Goal: Transaction & Acquisition: Purchase product/service

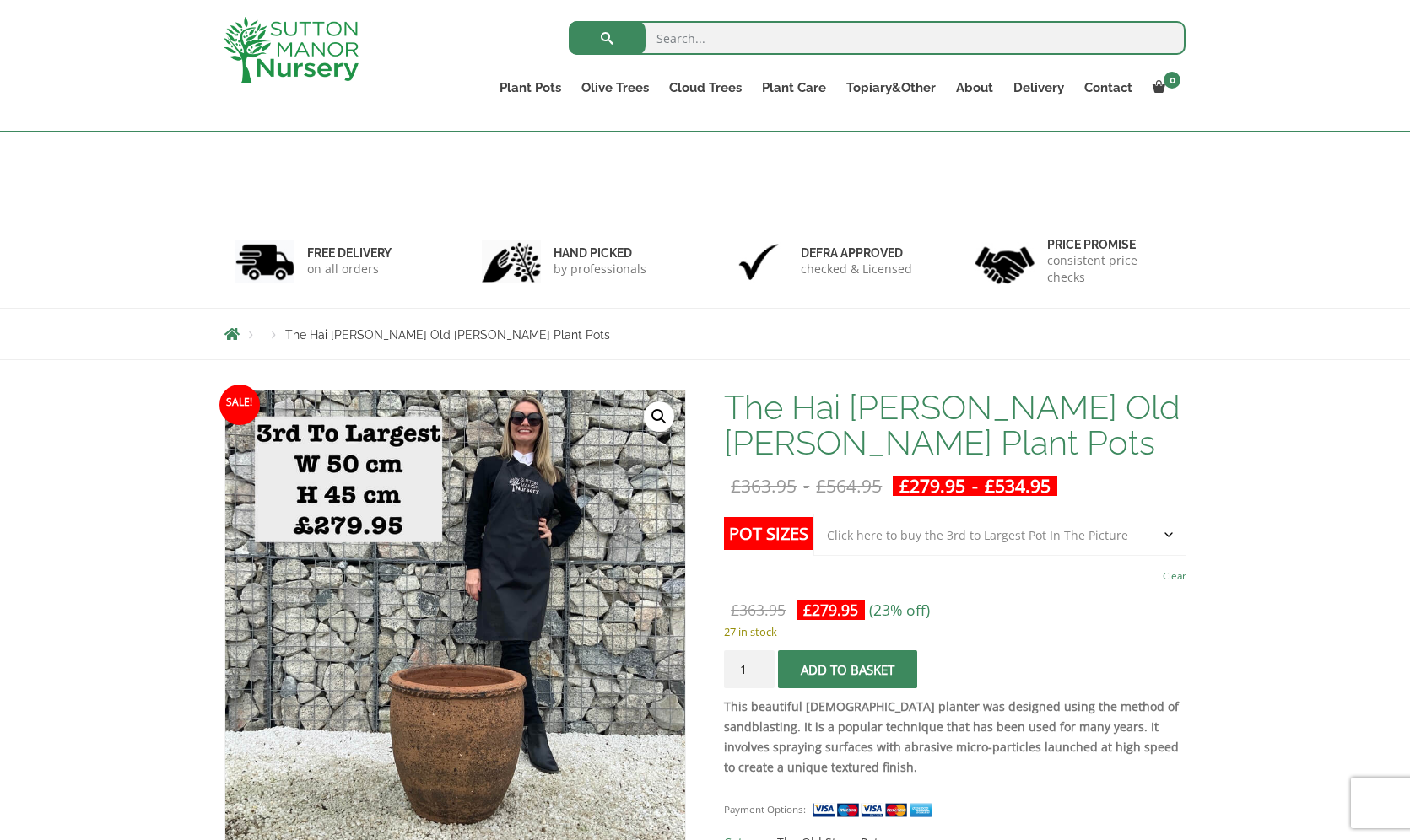
select select "Click here to buy the 3rd to Largest Pot In The Picture"
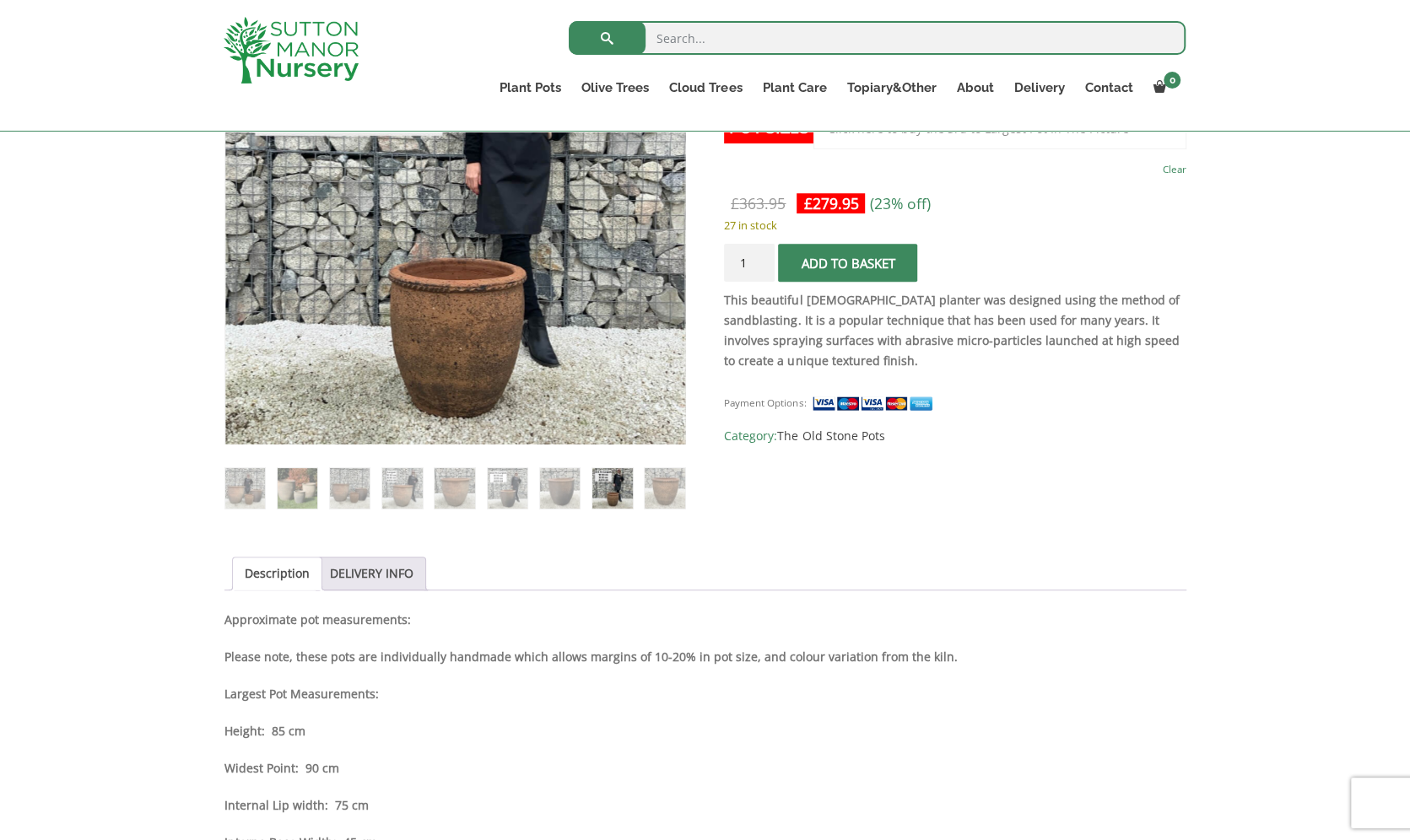
scroll to position [407, 0]
click at [670, 495] on img at bounding box center [664, 487] width 40 height 40
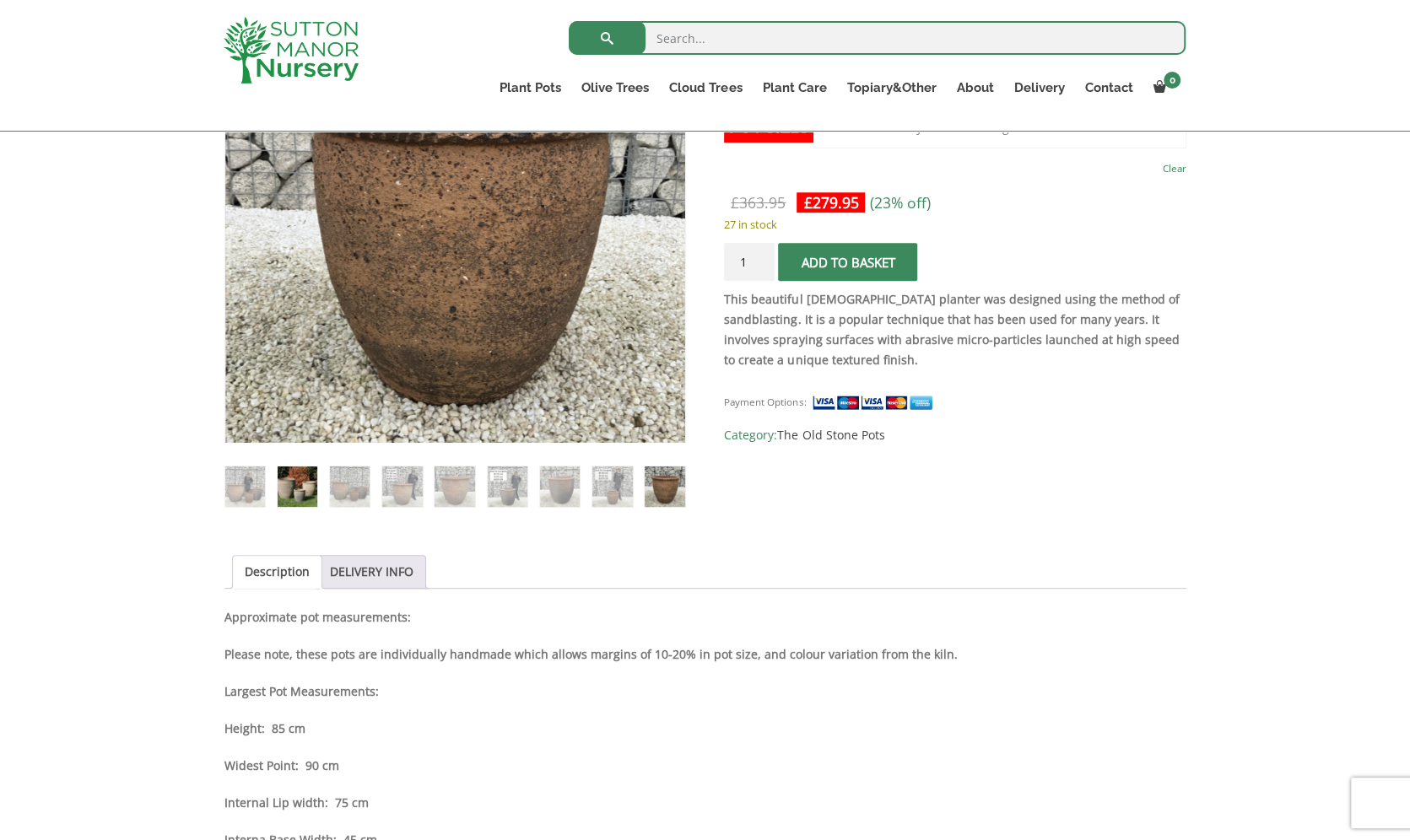
click at [288, 488] on img at bounding box center [297, 486] width 40 height 40
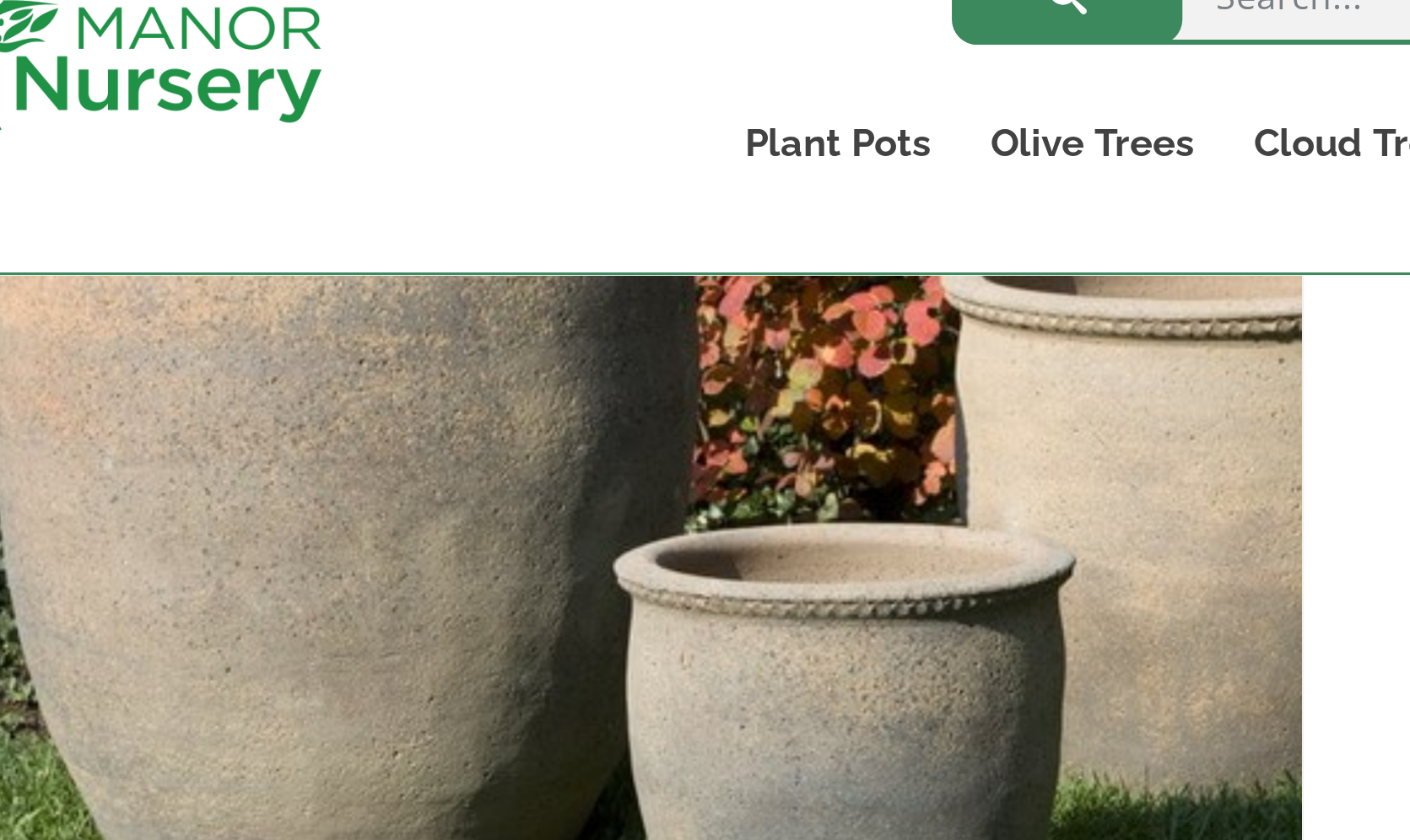
scroll to position [306, 0]
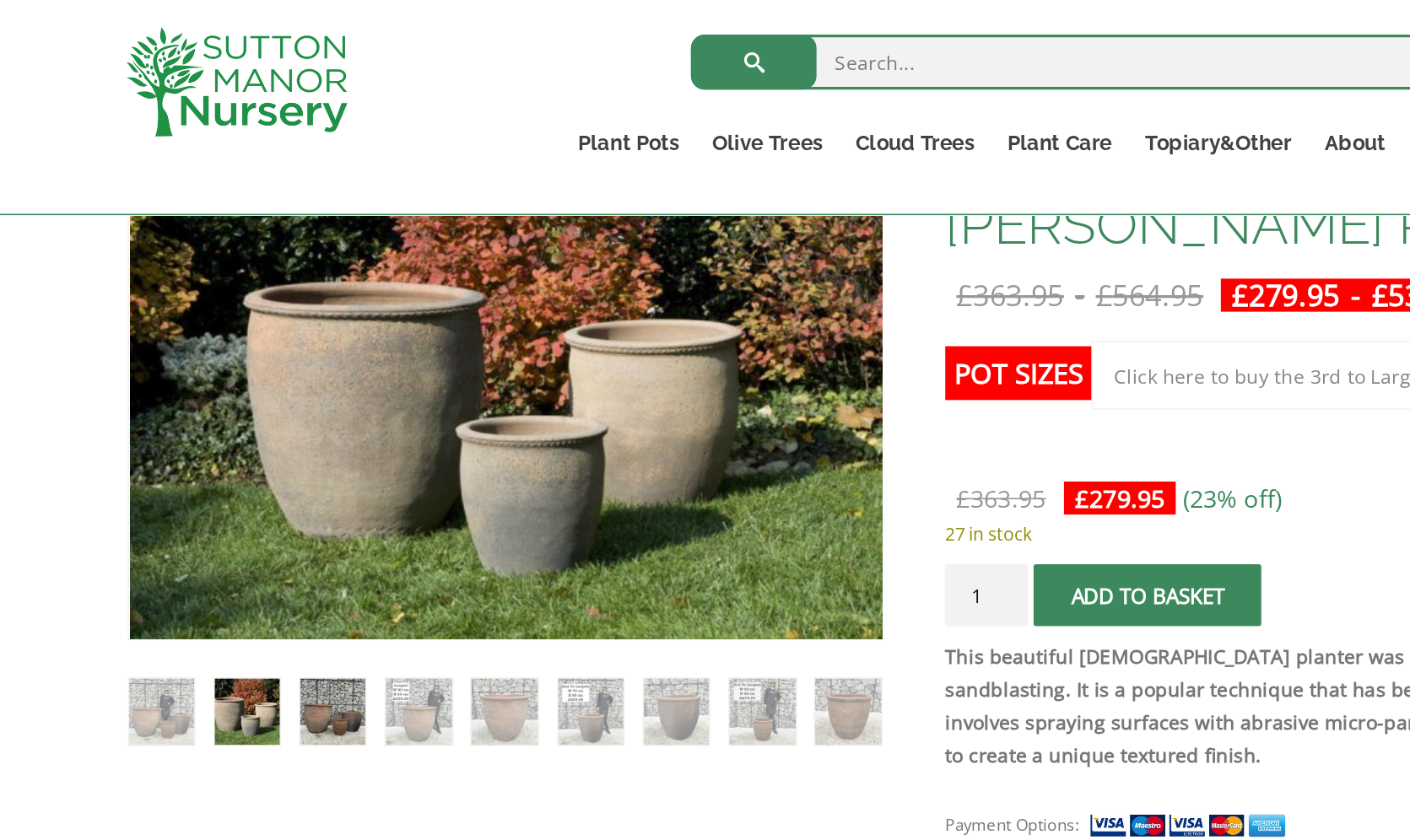
click at [334, 428] on img at bounding box center [349, 435] width 40 height 40
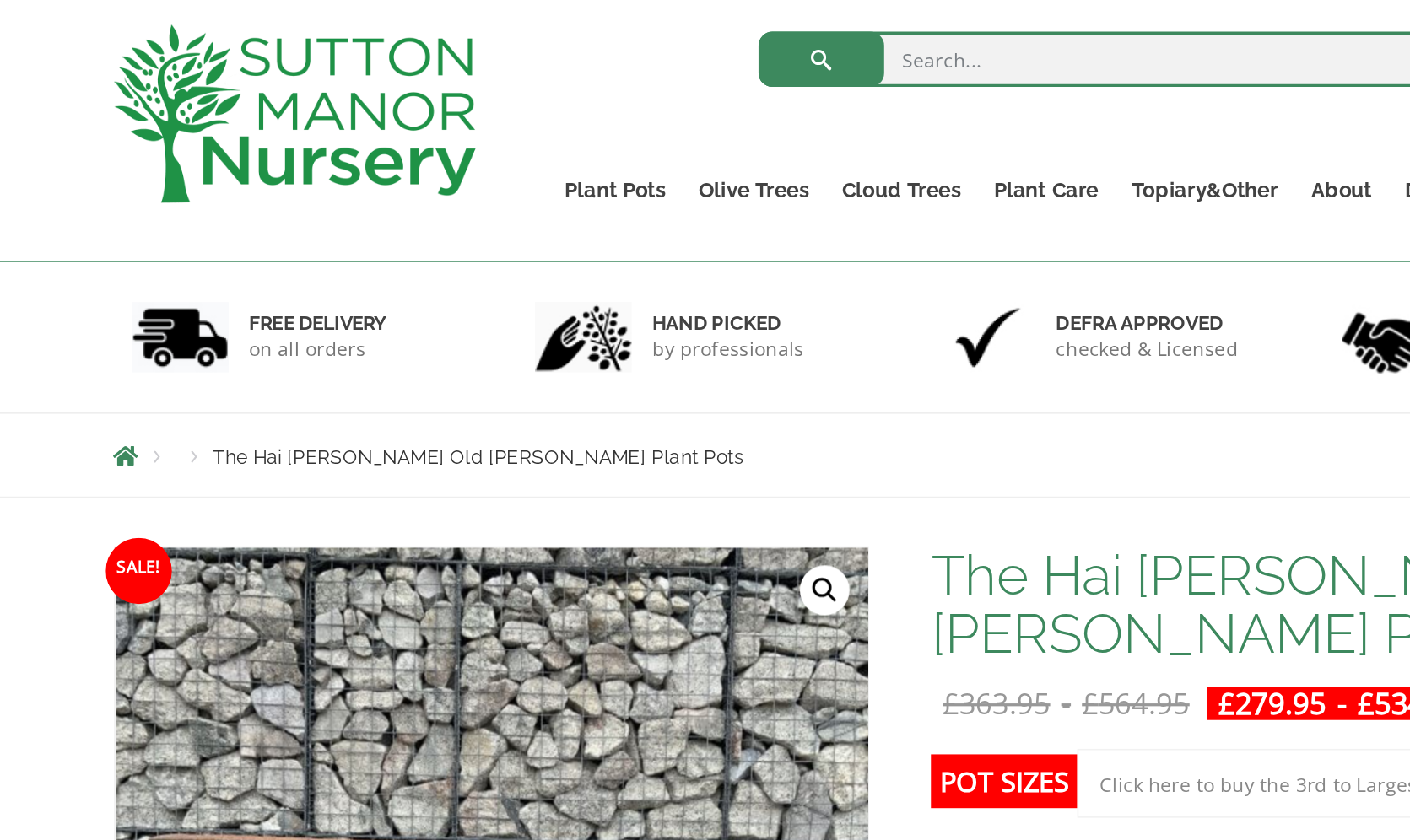
scroll to position [0, 0]
